Goal: Information Seeking & Learning: Learn about a topic

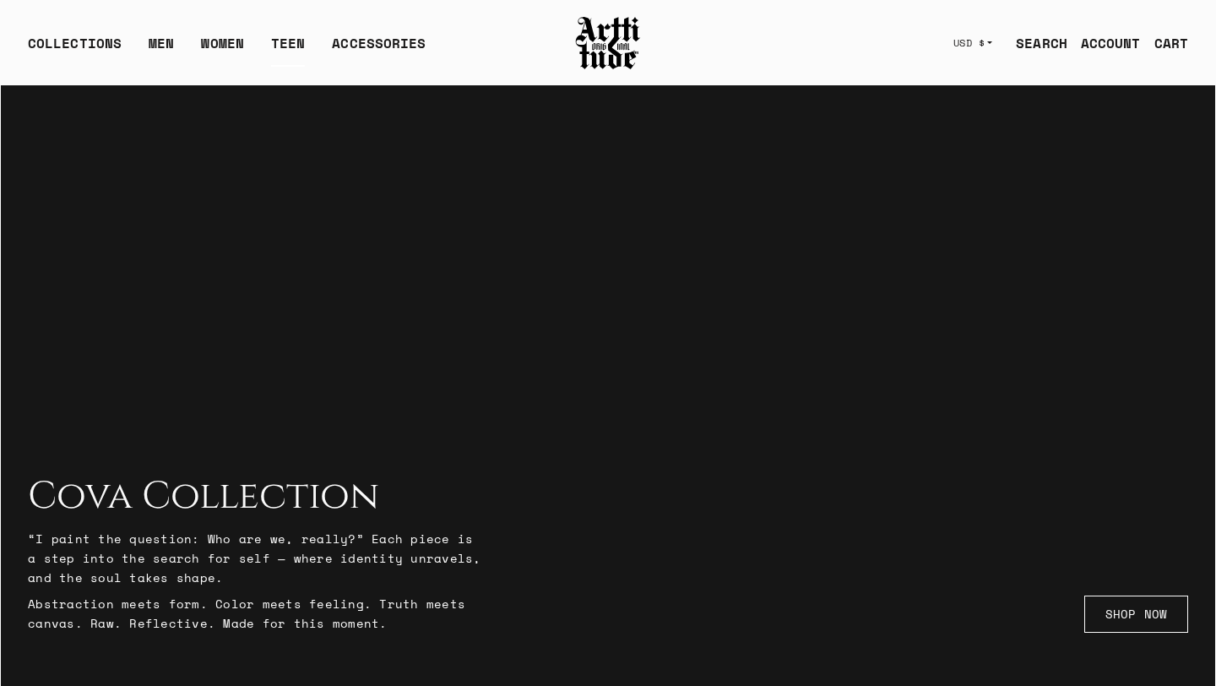
click at [283, 41] on link "TEEN" at bounding box center [288, 50] width 34 height 34
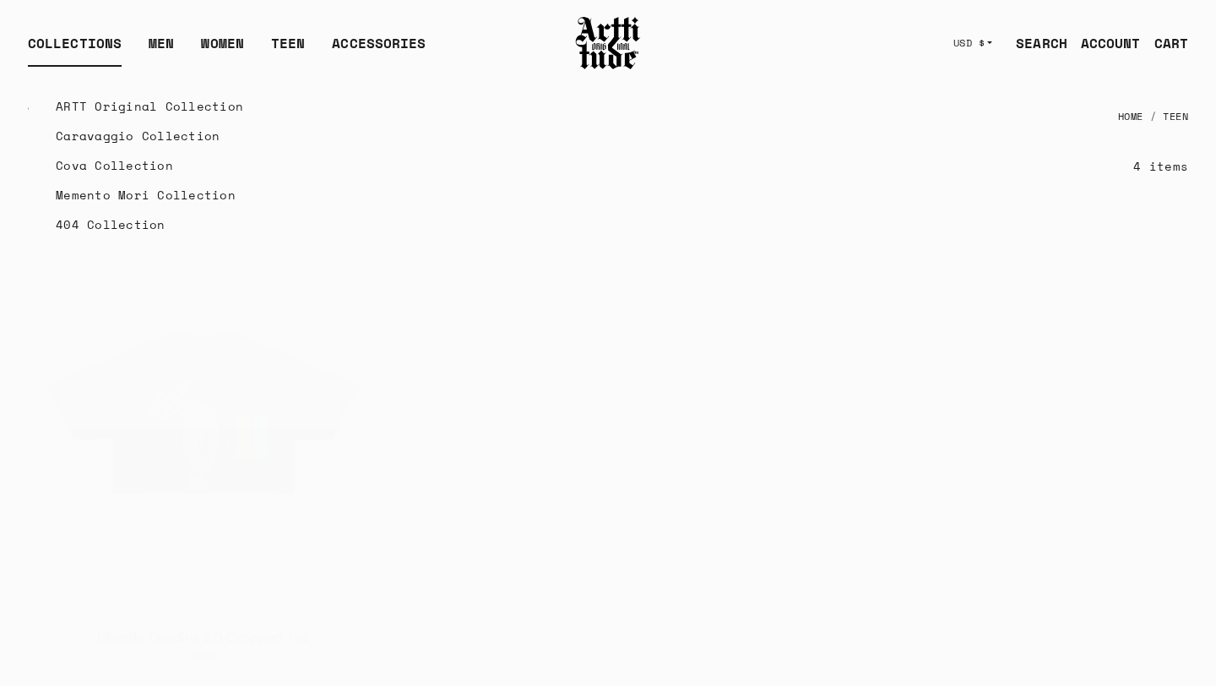
click at [71, 50] on div "COLLECTIONS" at bounding box center [75, 50] width 94 height 34
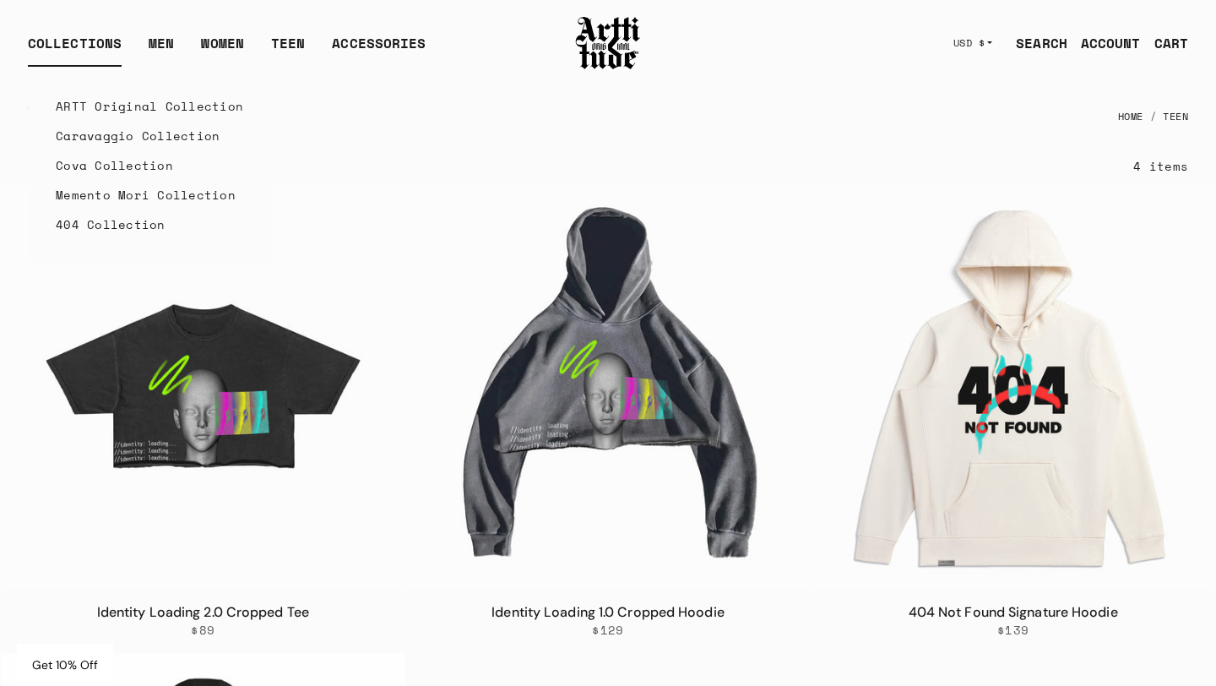
click at [106, 219] on link "404 Collection" at bounding box center [150, 224] width 188 height 30
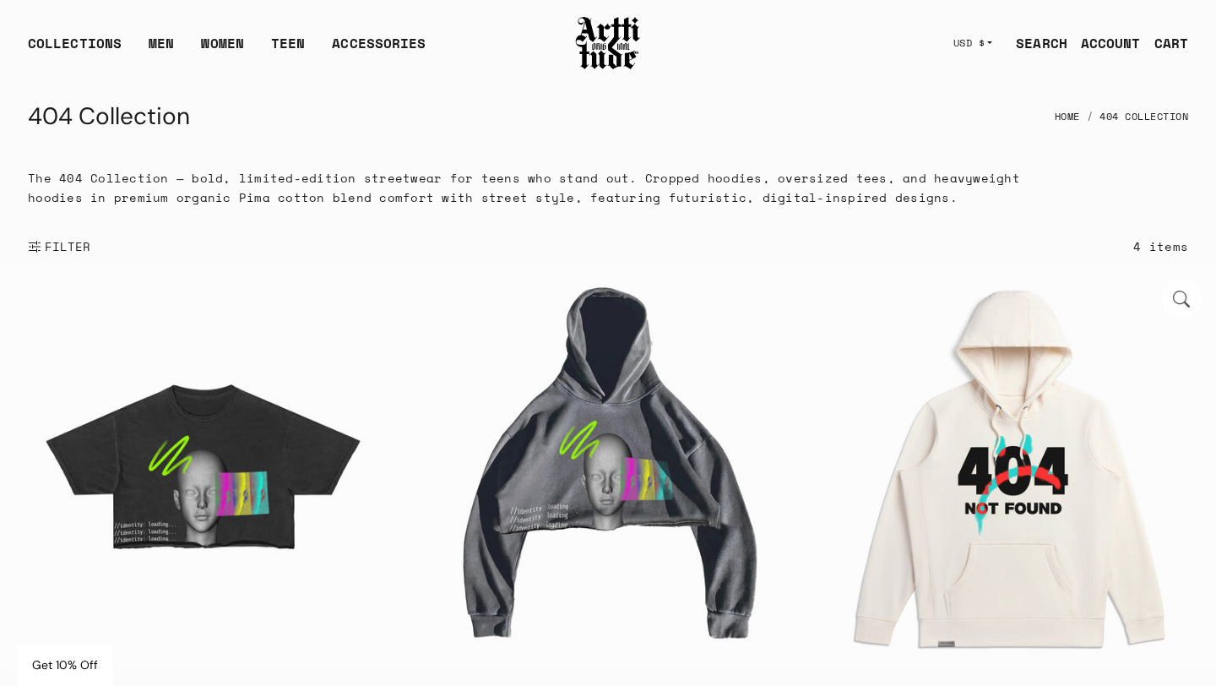
click at [1001, 344] on img at bounding box center [1013, 467] width 405 height 405
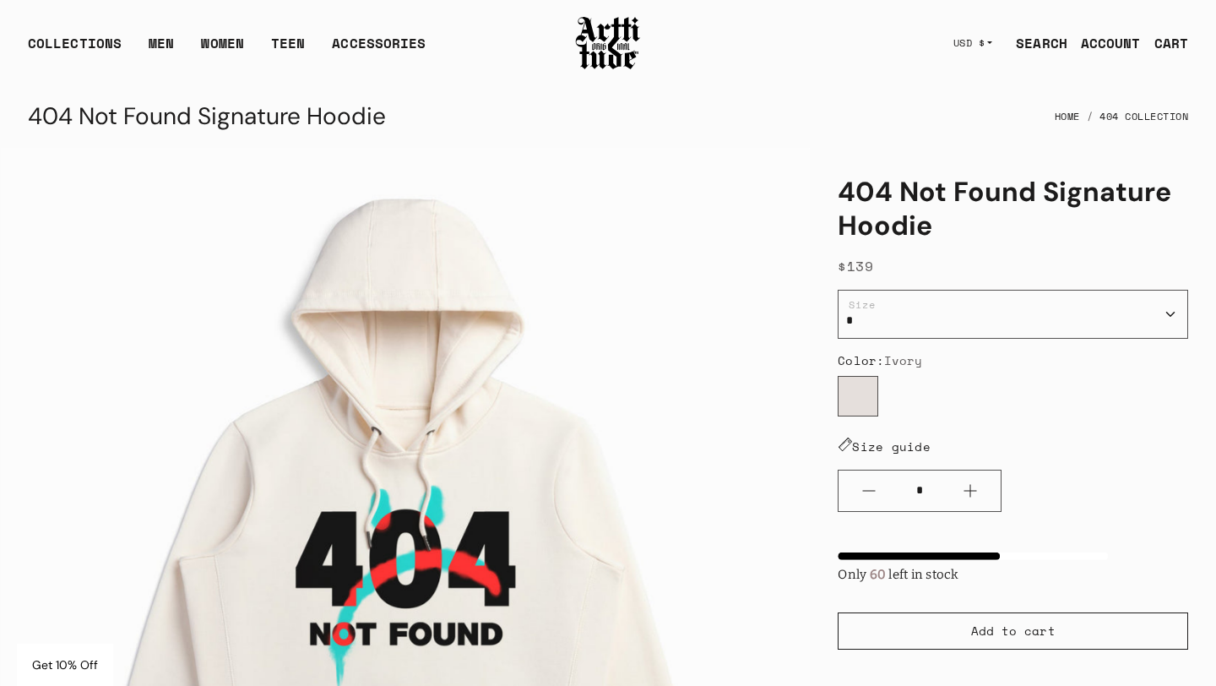
click at [623, 65] on img at bounding box center [608, 42] width 68 height 57
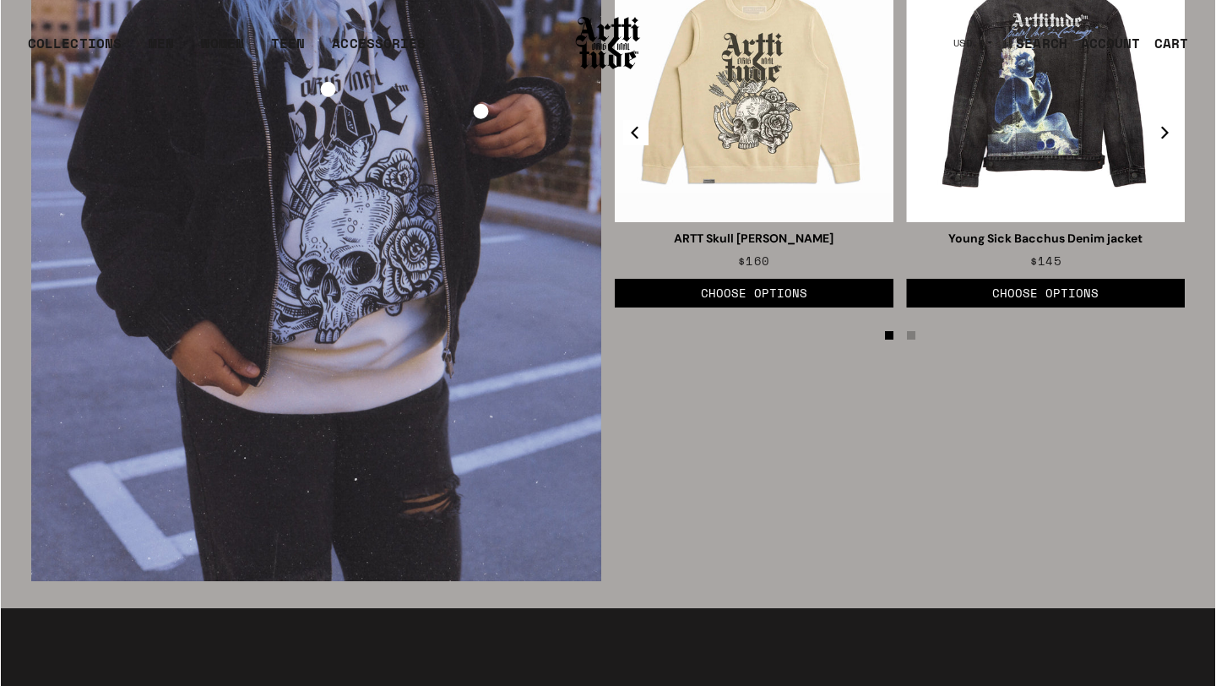
scroll to position [2828, 0]
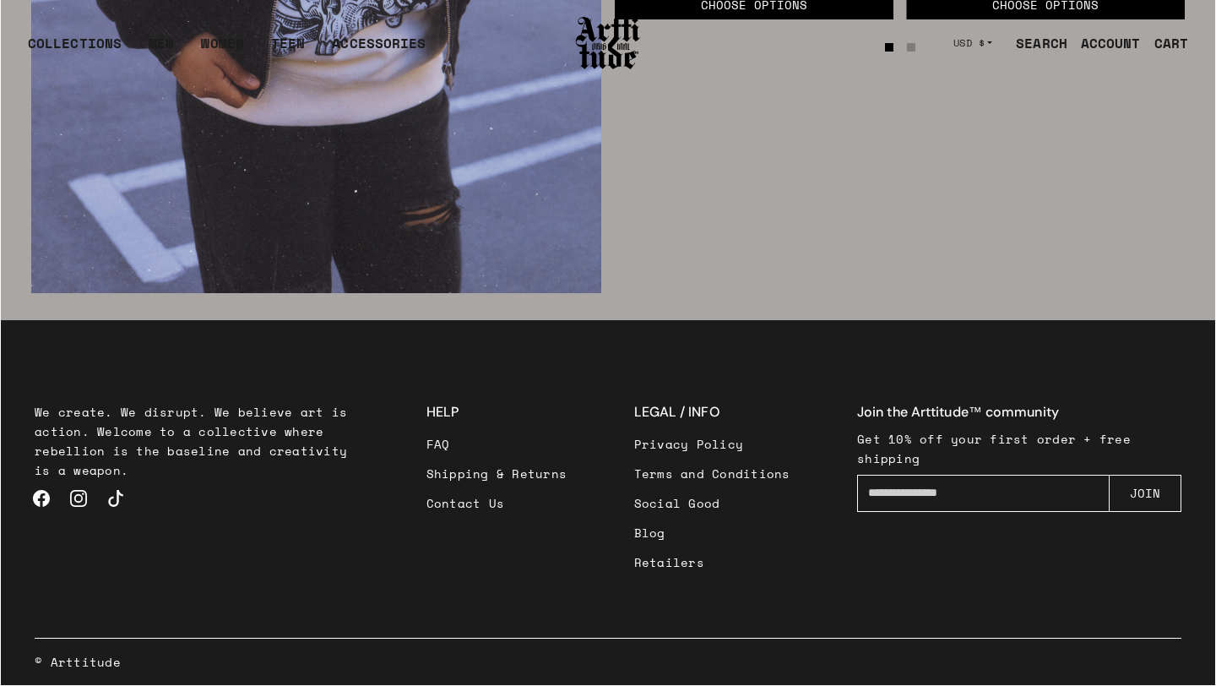
click at [719, 446] on link "Privacy Policy" at bounding box center [712, 444] width 156 height 30
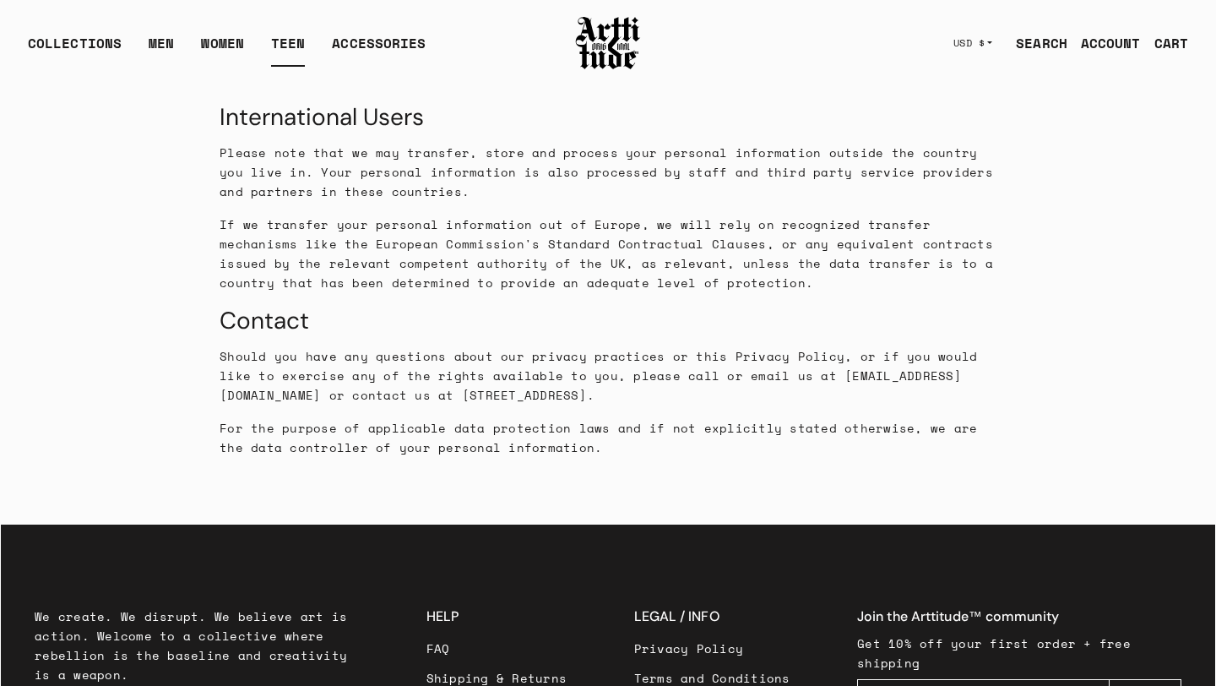
scroll to position [5693, 0]
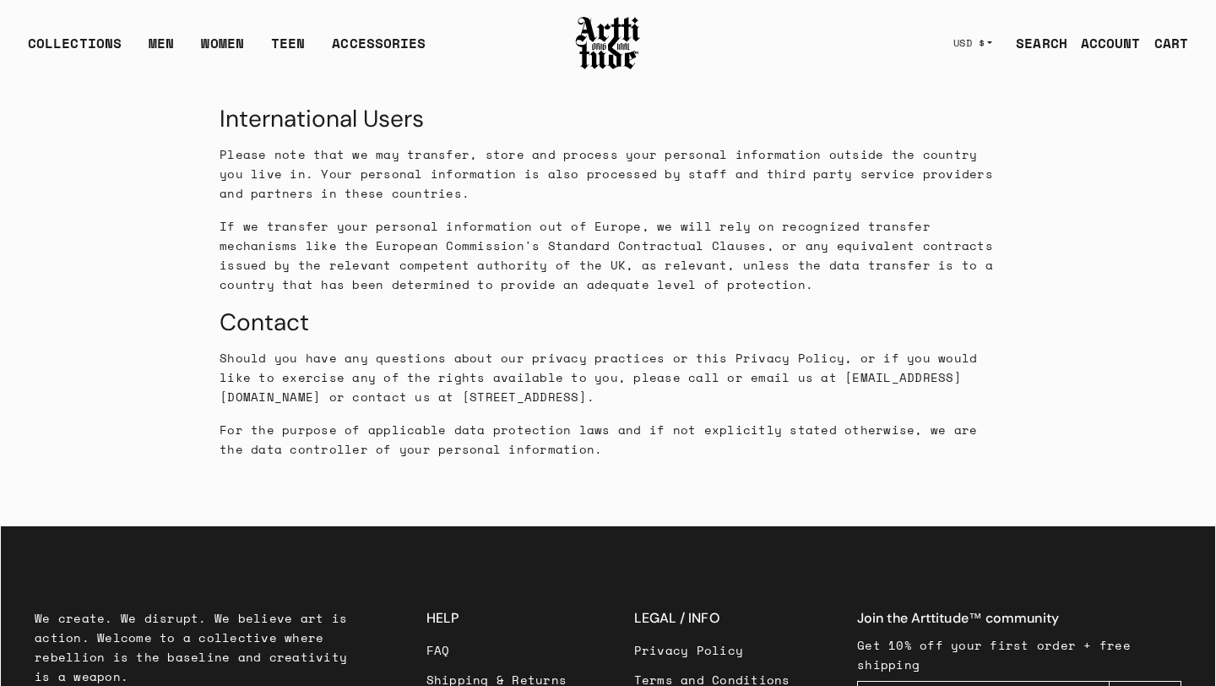
click at [726, 665] on link "Terms and Conditions" at bounding box center [712, 680] width 156 height 30
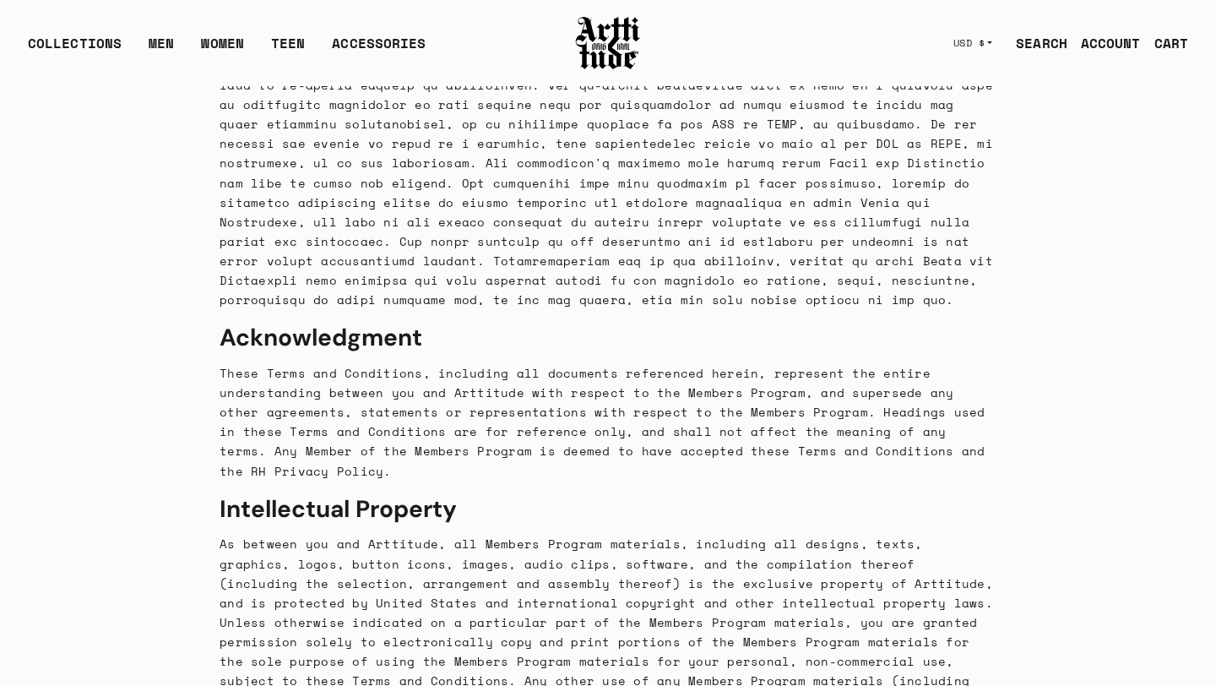
scroll to position [11177, 0]
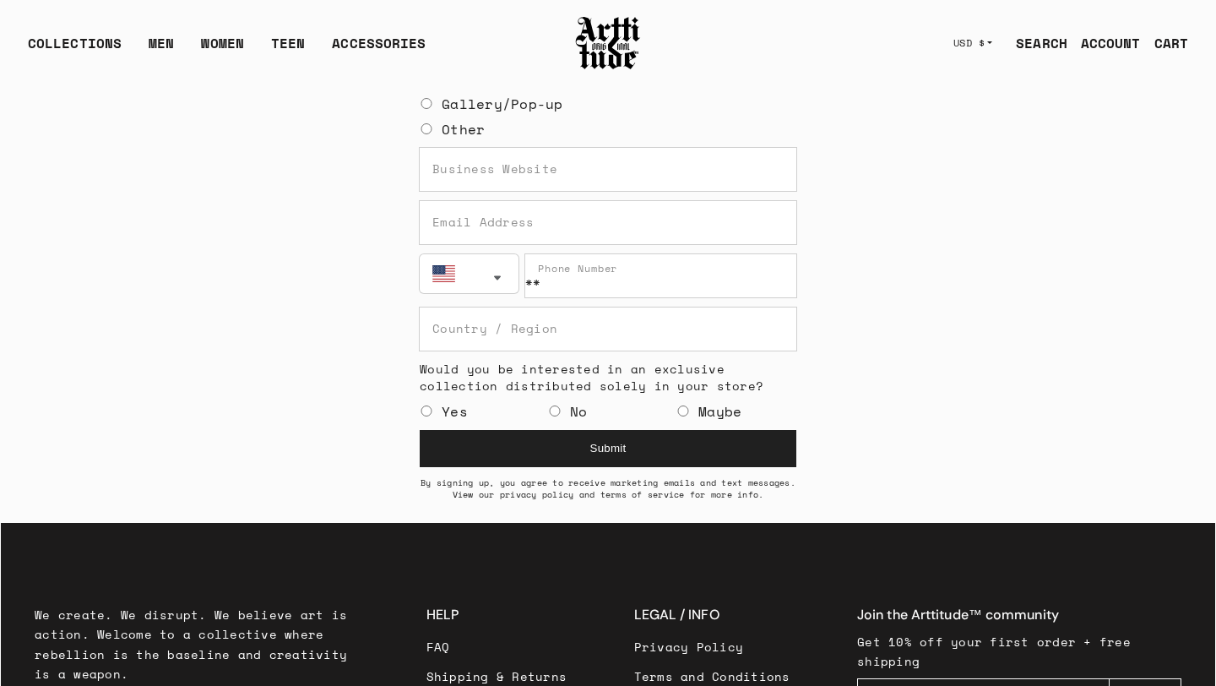
scroll to position [700, 0]
